Goal: Information Seeking & Learning: Find specific fact

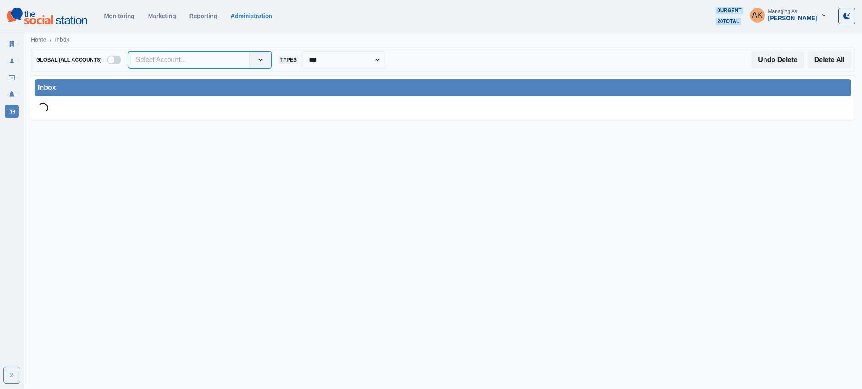
click at [206, 60] on div at bounding box center [189, 60] width 106 height 12
type input "*****"
click at [197, 80] on div "Hampton Inn & Suites by Hilton-Kutztown" at bounding box center [199, 83] width 143 height 16
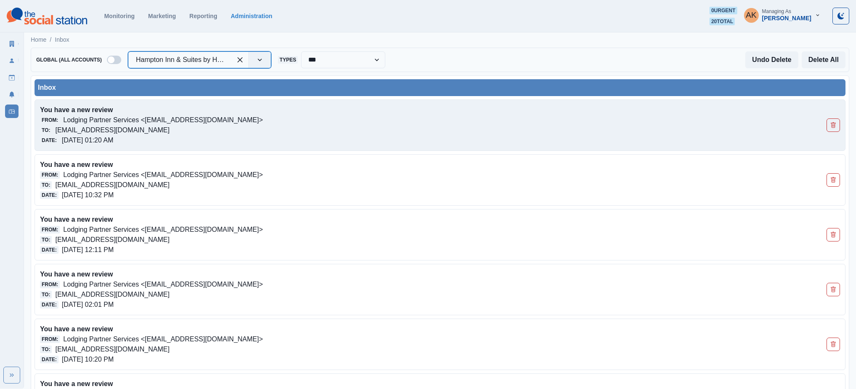
click at [169, 132] on p "[EMAIL_ADDRESS][DOMAIN_NAME]" at bounding box center [112, 130] width 114 height 10
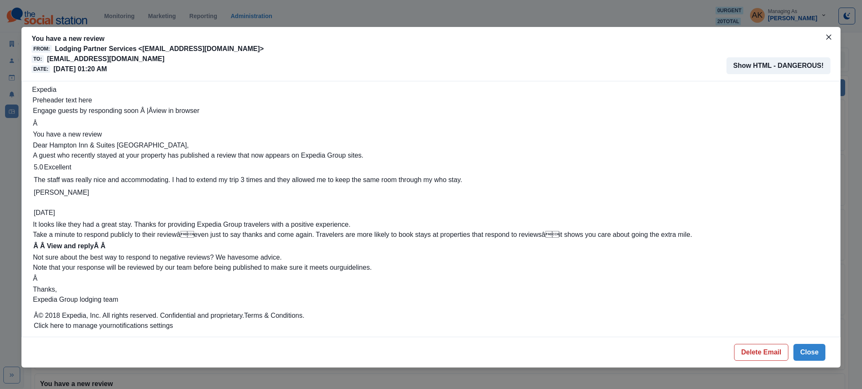
drag, startPoint x: 286, startPoint y: 59, endPoint x: 46, endPoint y: 57, distance: 240.4
click at [46, 57] on div "You have a new review From: Lodging Partner Services <[EMAIL_ADDRESS][DOMAIN_NA…" at bounding box center [431, 54] width 799 height 40
copy p "[EMAIL_ADDRESS][DOMAIN_NAME]"
